Goal: Navigation & Orientation: Find specific page/section

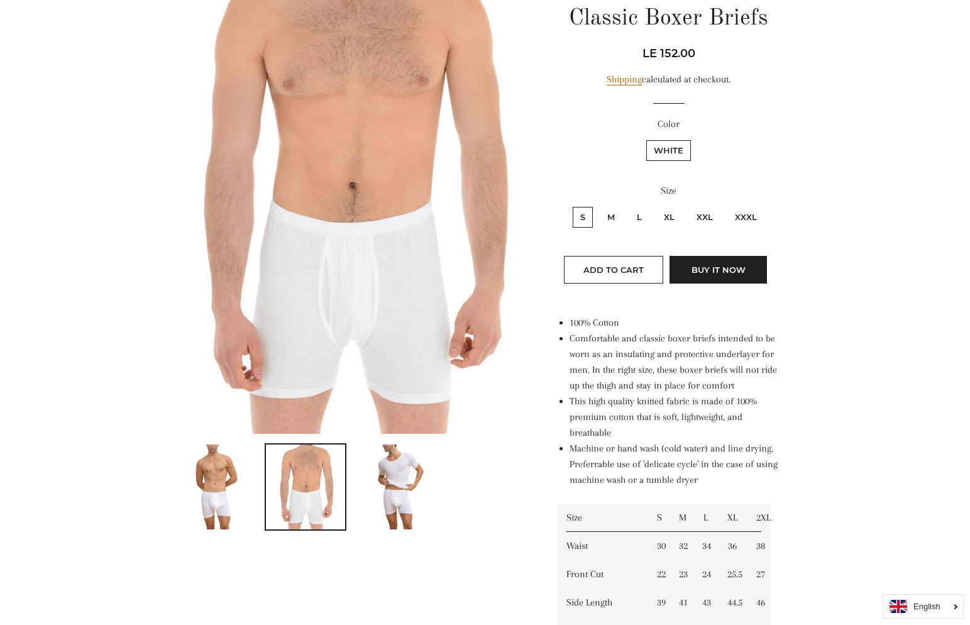
scroll to position [168, 0]
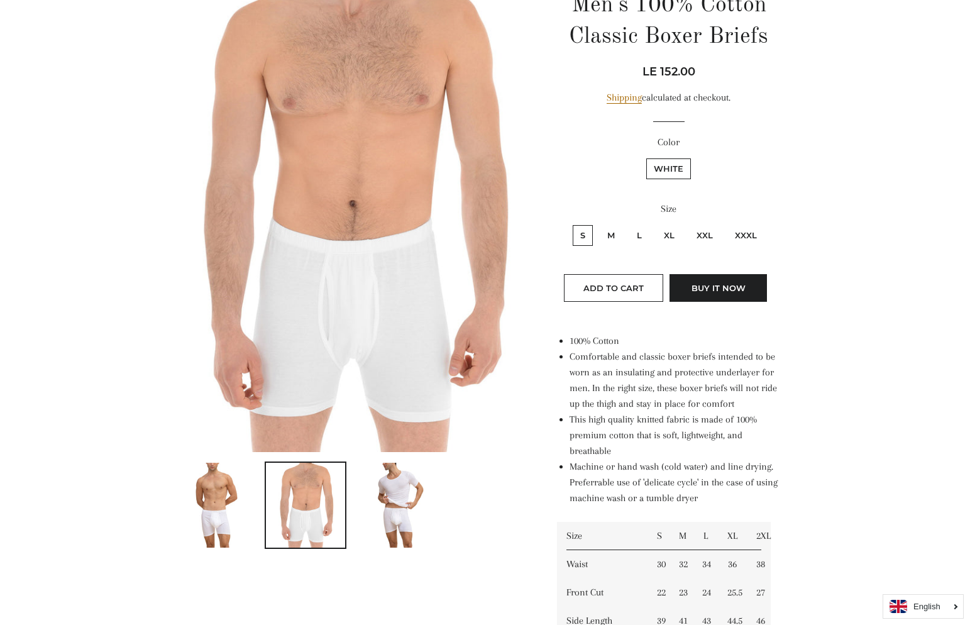
click at [216, 505] on img at bounding box center [214, 505] width 67 height 85
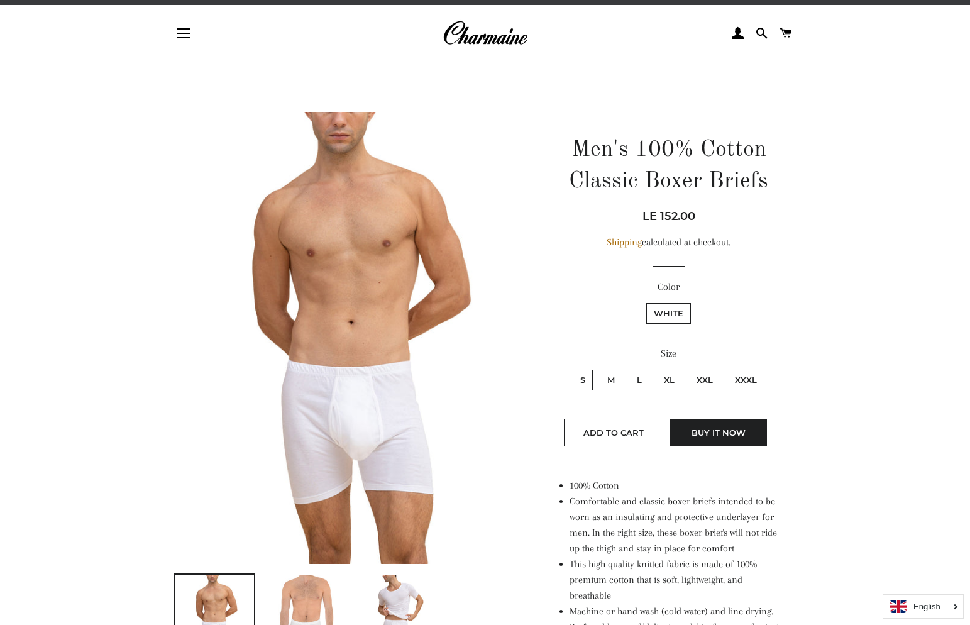
scroll to position [0, 0]
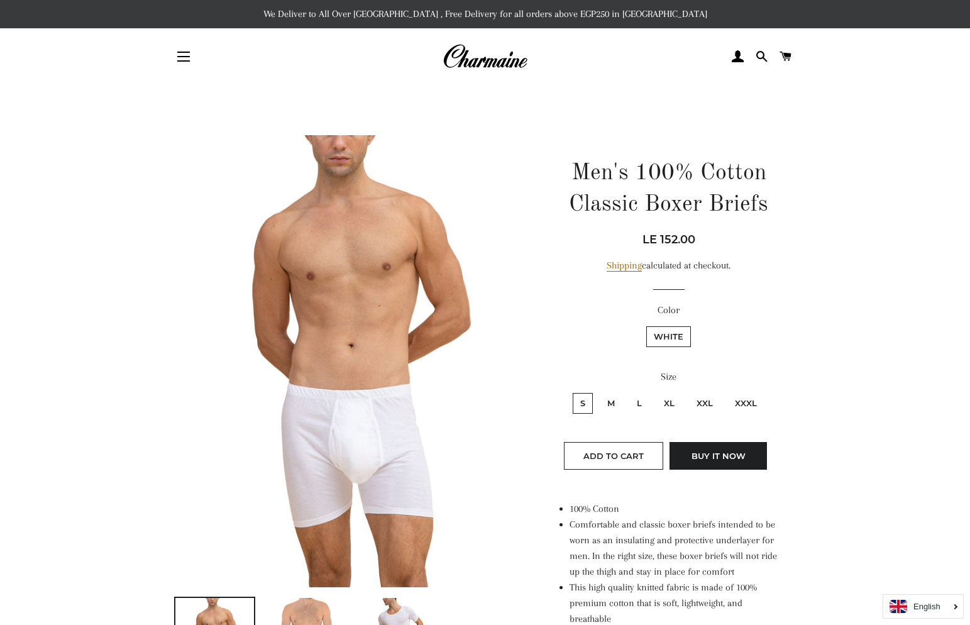
click at [471, 60] on img at bounding box center [485, 57] width 85 height 28
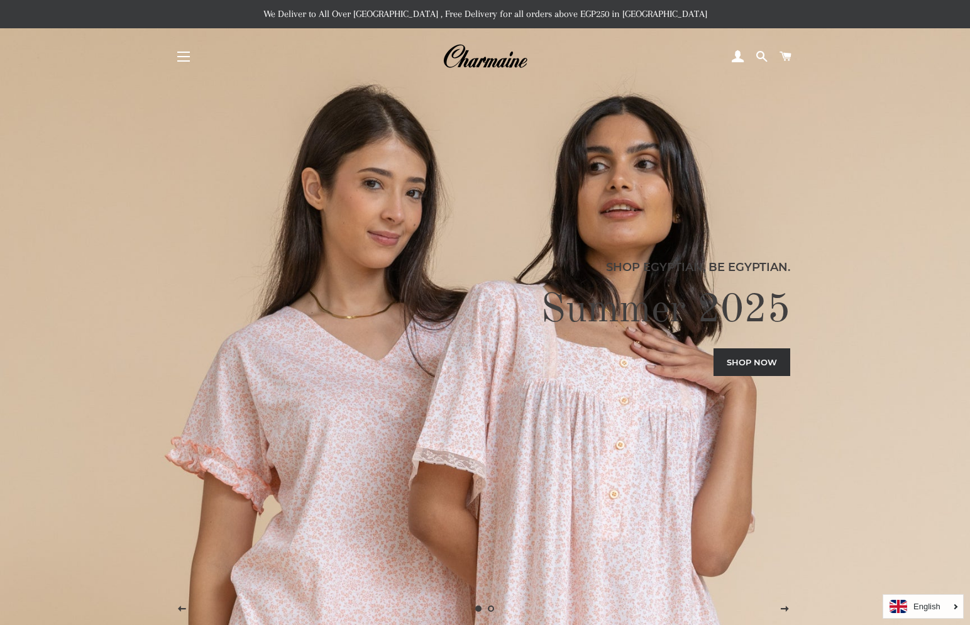
click at [192, 57] on button "Site navigation" at bounding box center [183, 56] width 31 height 31
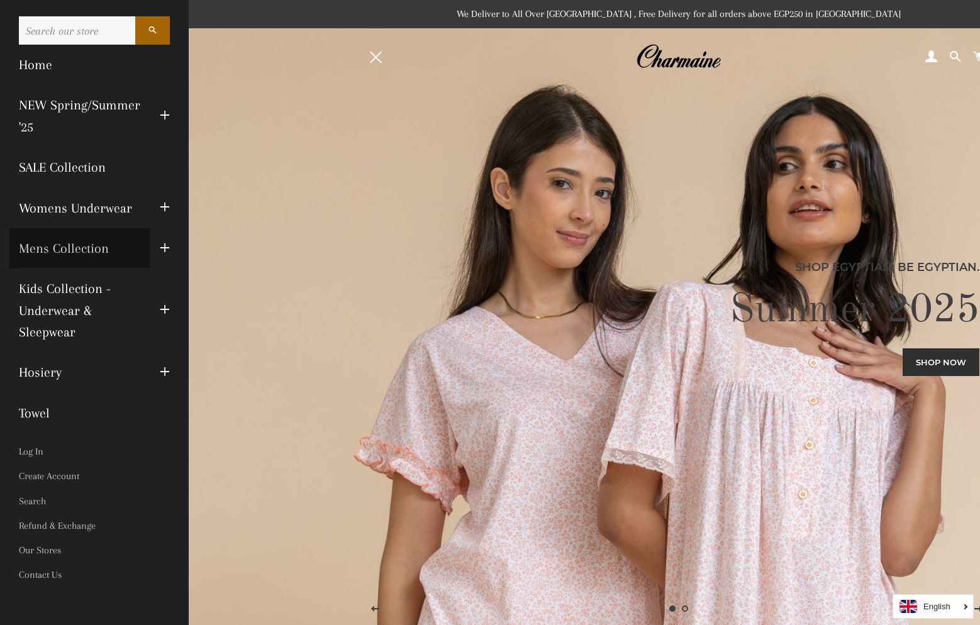
click at [72, 242] on link "Mens Collection" at bounding box center [79, 248] width 141 height 40
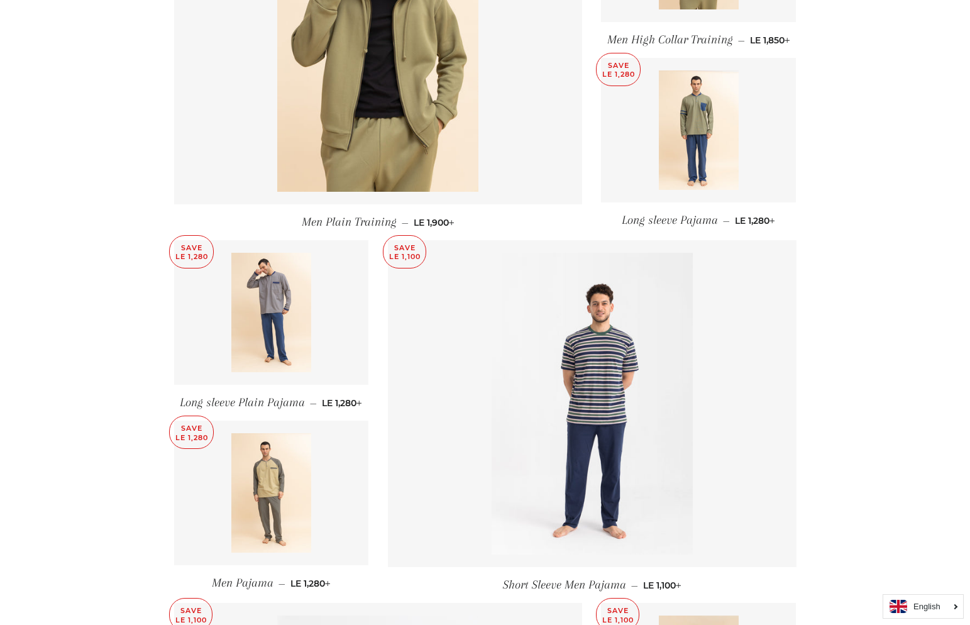
scroll to position [671, 0]
